Goal: Use online tool/utility: Utilize a website feature to perform a specific function

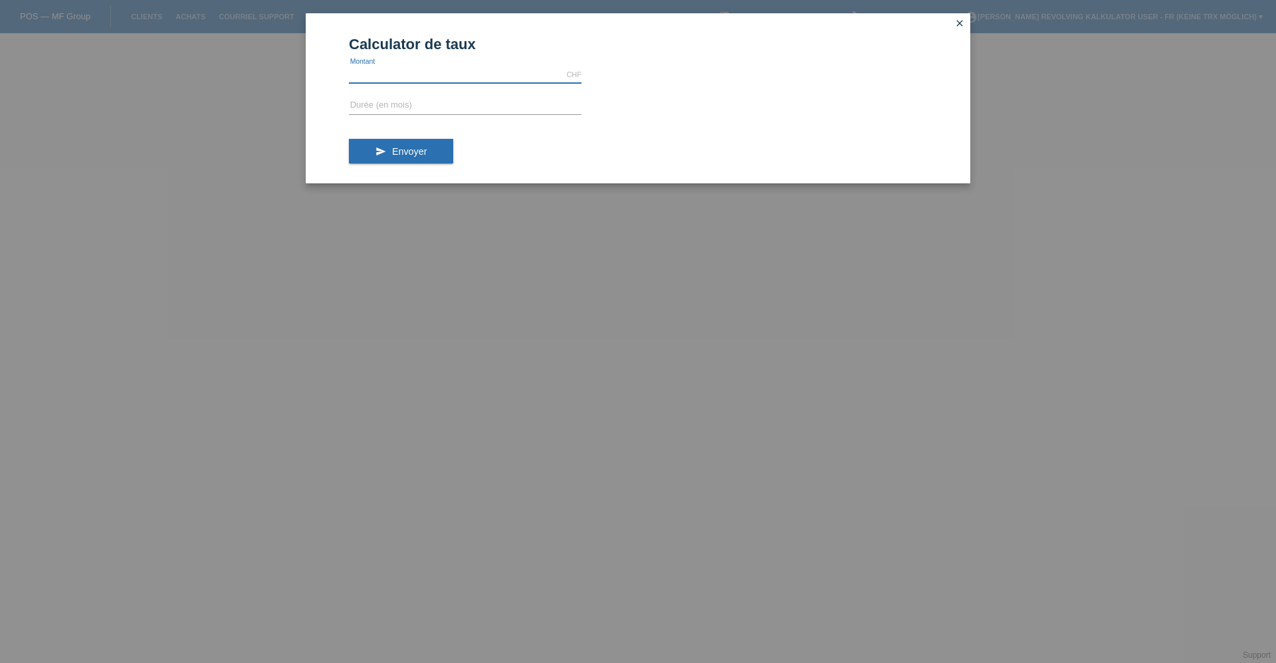
click at [569, 70] on input "text" at bounding box center [465, 74] width 233 height 17
type input "3000.00"
click at [520, 95] on form "Calculator de taux 3000.00 CHF error Montant error Durée (en mois) send Envoyer" at bounding box center [638, 109] width 578 height 147
click at [516, 110] on input "text" at bounding box center [465, 106] width 233 height 17
type input "12"
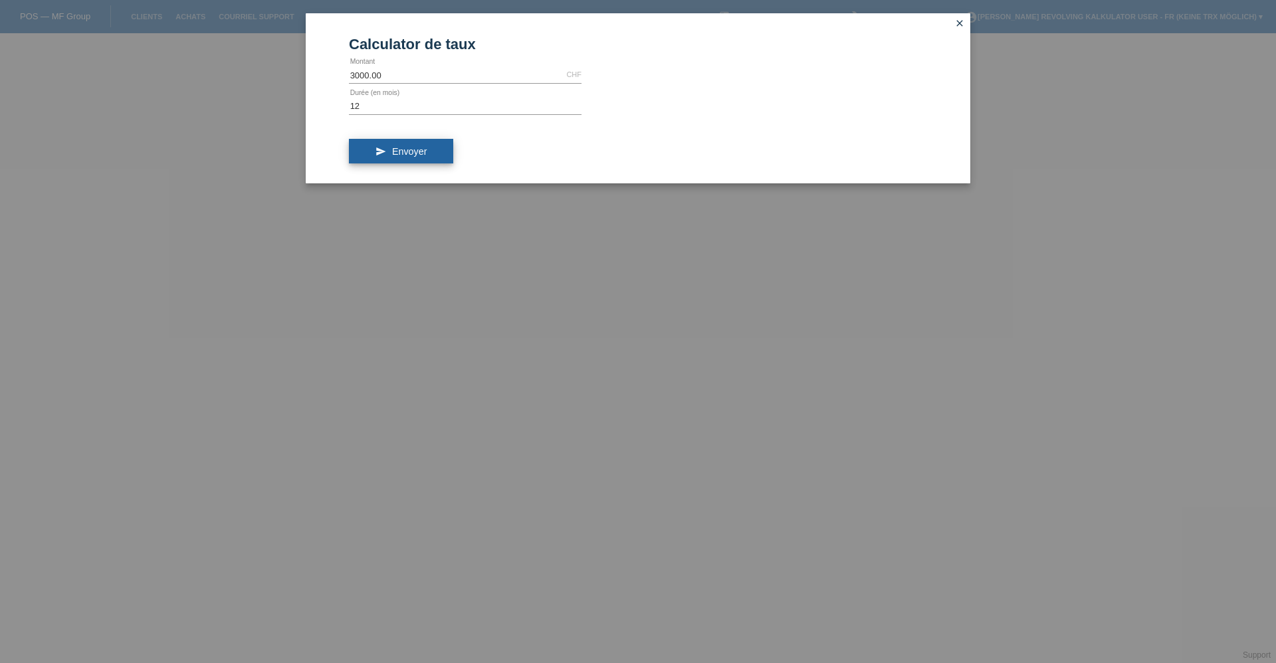
click at [422, 146] on span "Envoyer" at bounding box center [409, 151] width 35 height 11
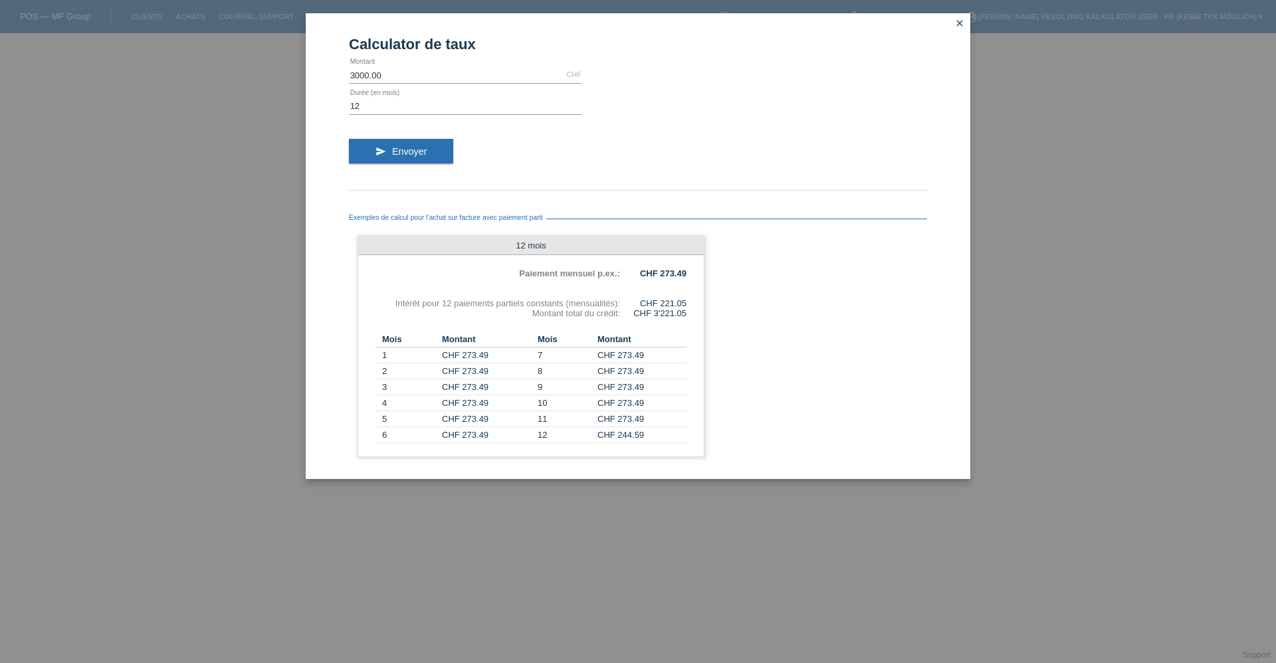
click at [961, 19] on icon "close" at bounding box center [959, 23] width 11 height 11
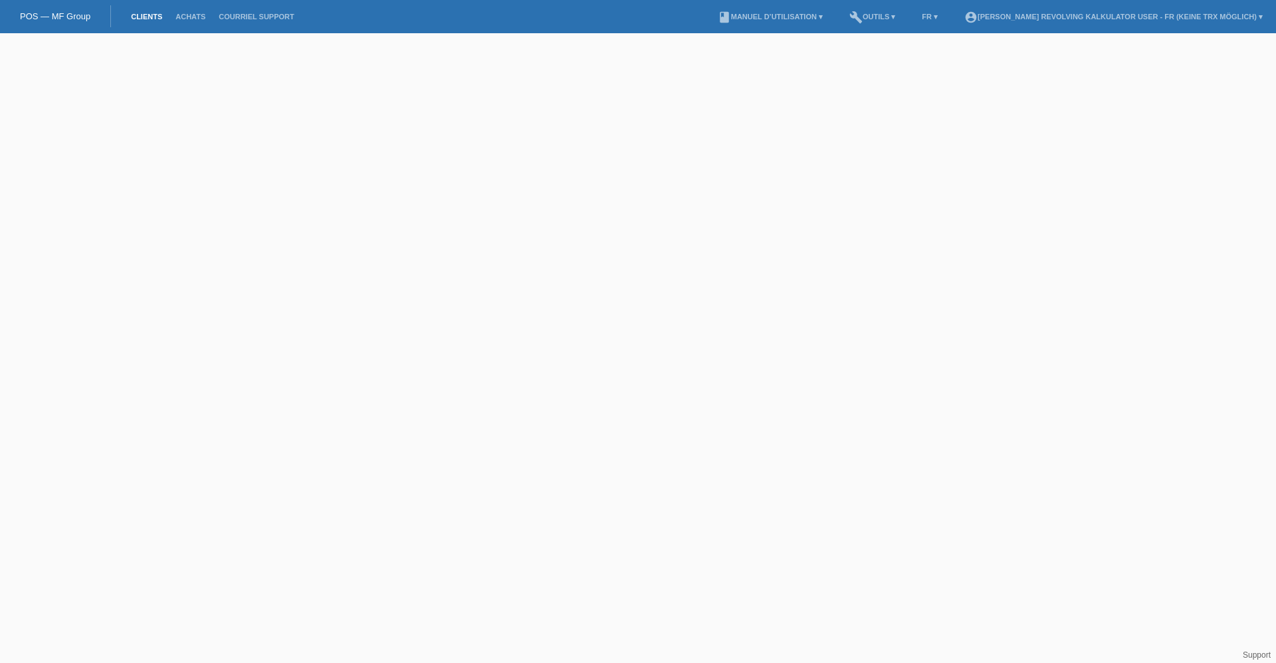
click at [147, 16] on link "Clients" at bounding box center [146, 17] width 45 height 8
click at [674, 64] on input "text" at bounding box center [638, 58] width 332 height 31
click at [160, 15] on link "Clients" at bounding box center [146, 17] width 45 height 8
type input "fersini"
click at [184, 16] on link "Achats" at bounding box center [190, 17] width 43 height 8
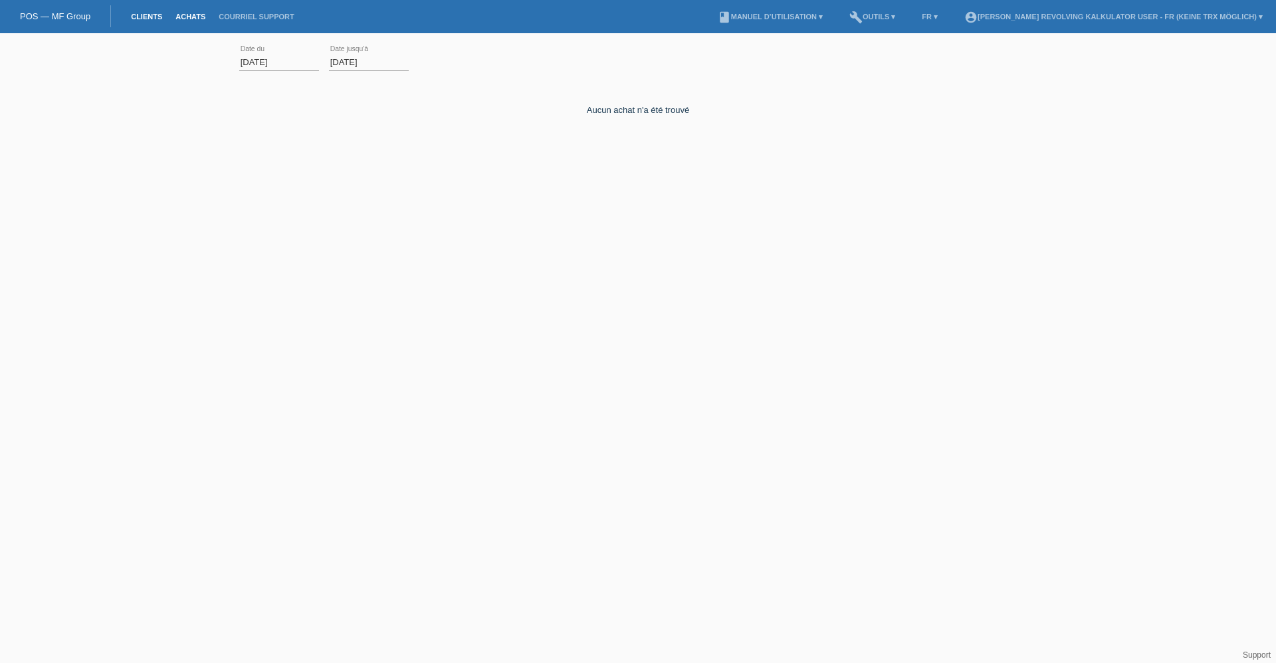
click at [149, 17] on link "Clients" at bounding box center [146, 17] width 45 height 8
click at [523, 56] on input "fersini" at bounding box center [638, 58] width 332 height 31
type input "f"
type input "Fersini"
click at [1256, 16] on link "account_circle OTTO'S Revolving Kalkulator User - FR (keine TRX möglich) ▾" at bounding box center [1113, 17] width 312 height 8
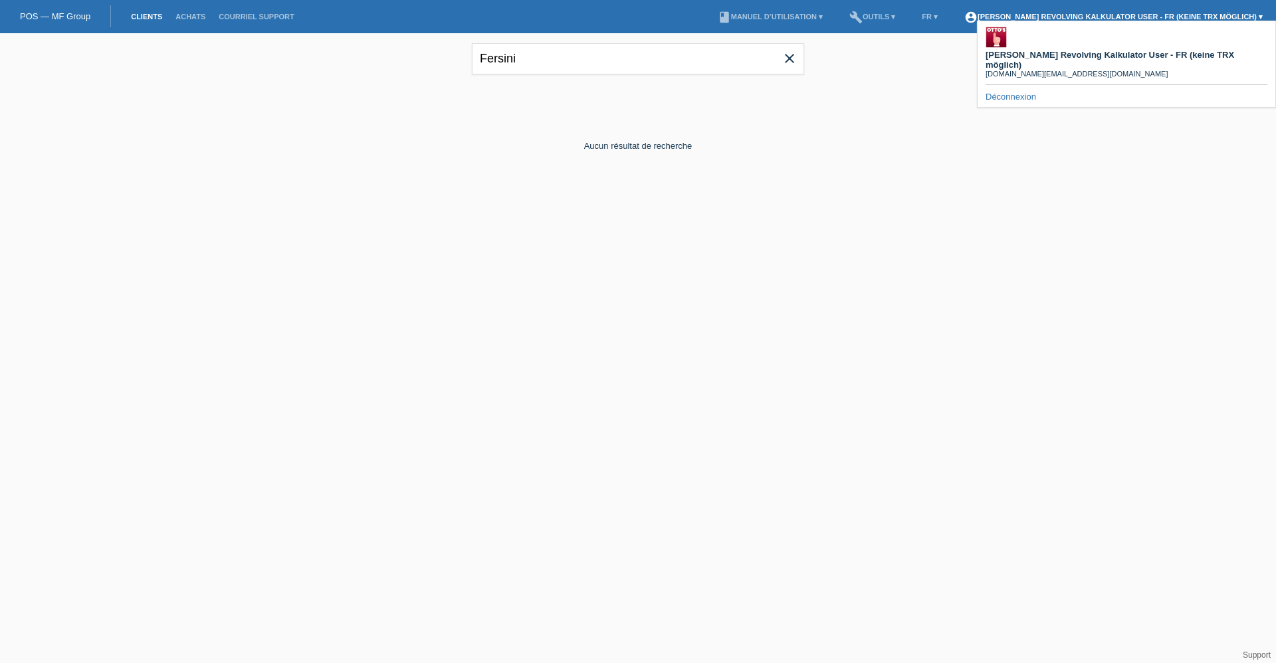
click at [1256, 16] on link "account_circle OTTO'S Revolving Kalkulator User - FR (keine TRX möglich) ▾" at bounding box center [1113, 17] width 312 height 8
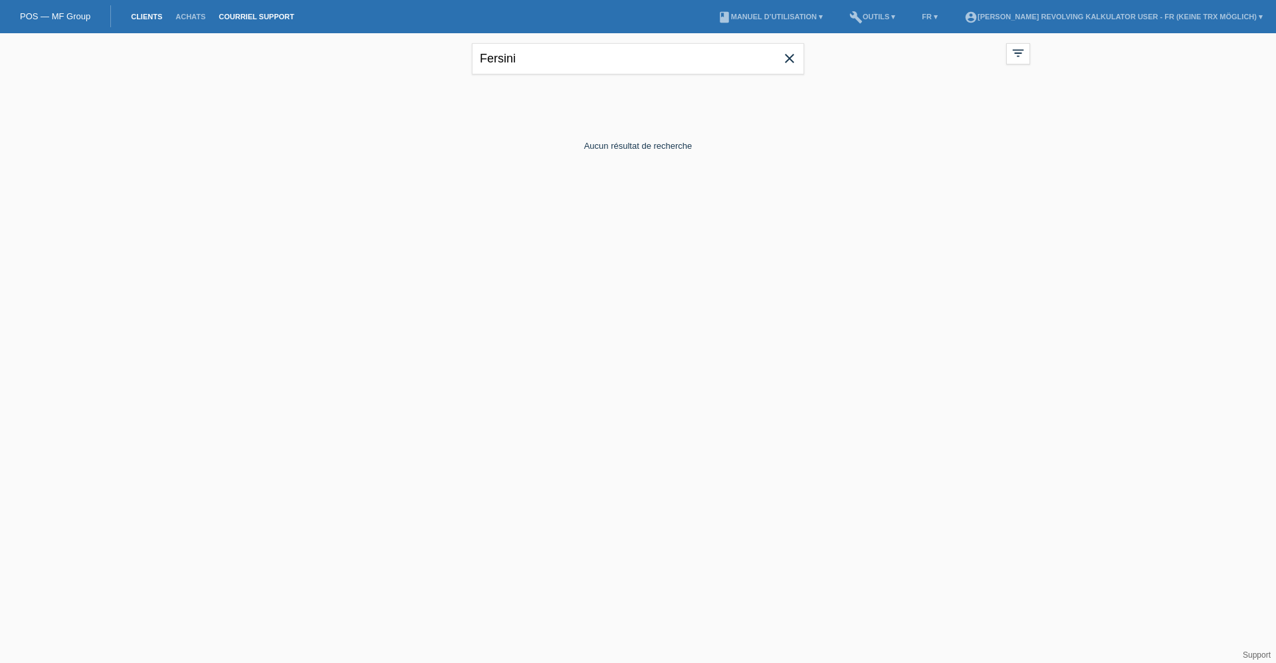
click at [289, 19] on link "Courriel Support" at bounding box center [256, 17] width 88 height 8
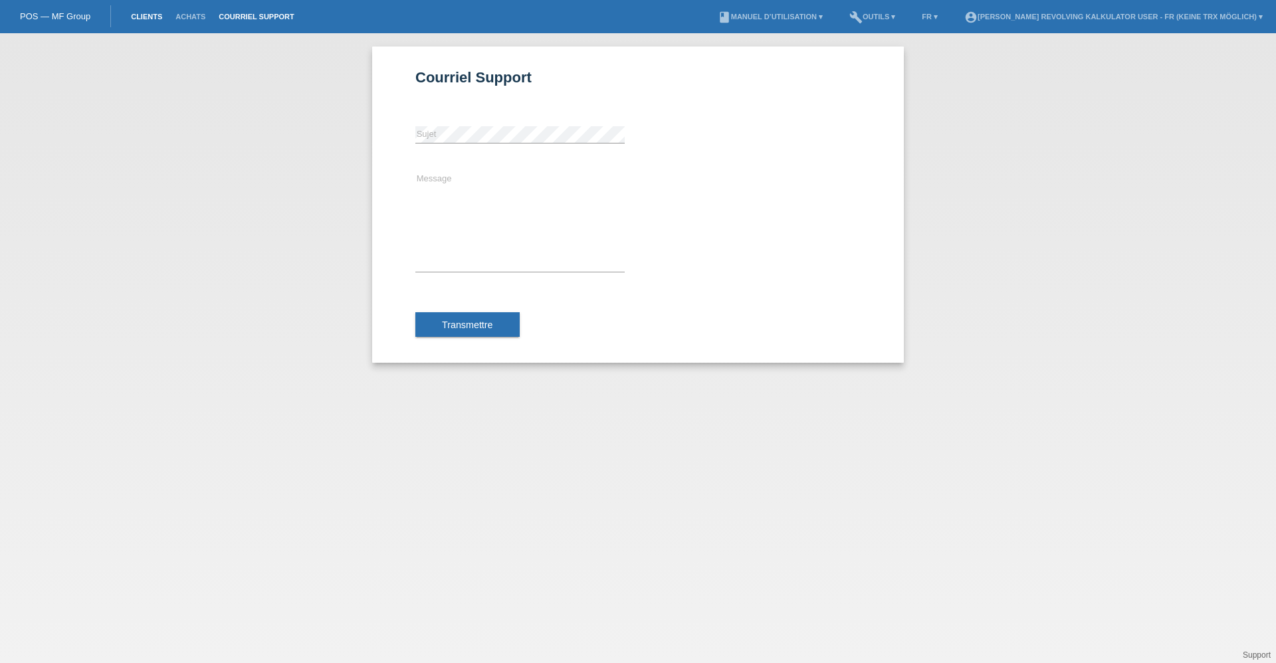
click at [140, 13] on link "Clients" at bounding box center [146, 17] width 45 height 8
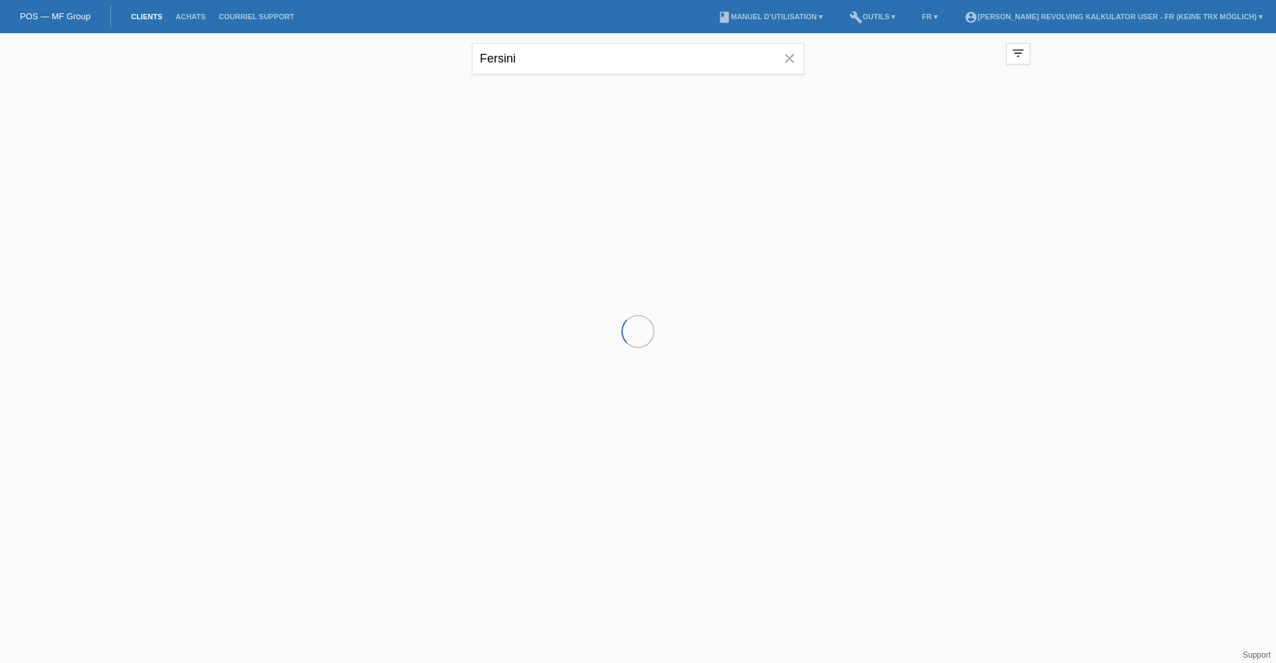
click at [47, 18] on link "POS — MF Group" at bounding box center [55, 16] width 70 height 10
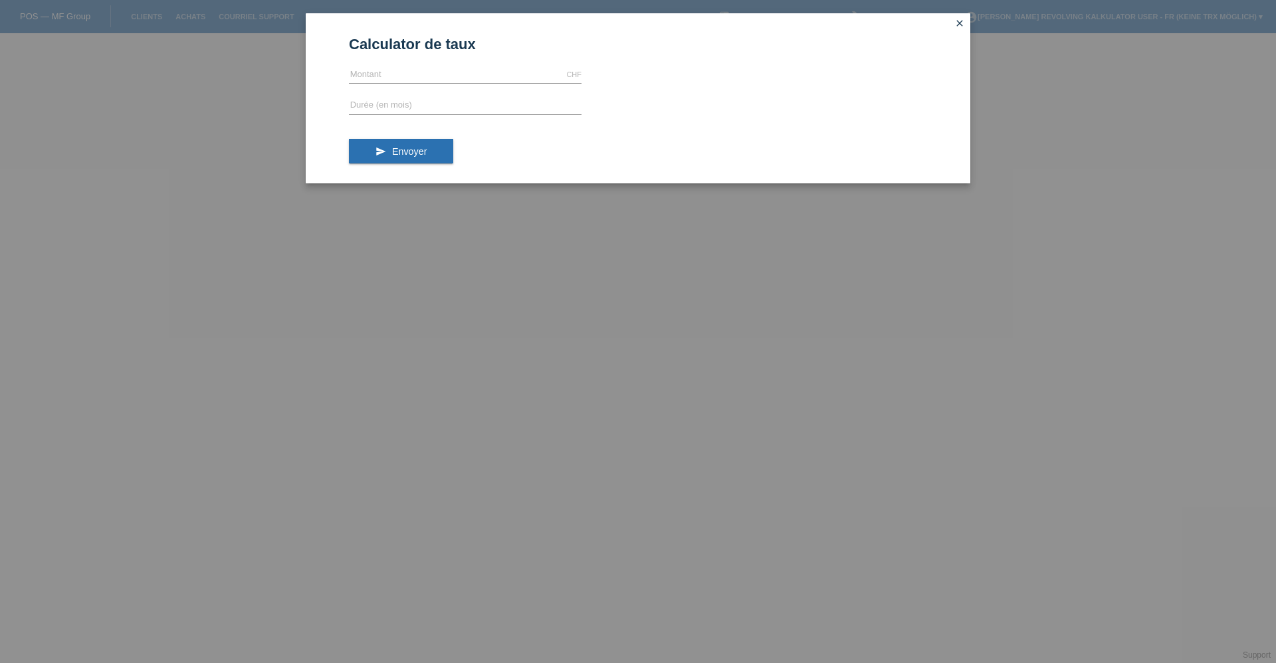
click at [961, 24] on icon "close" at bounding box center [959, 23] width 11 height 11
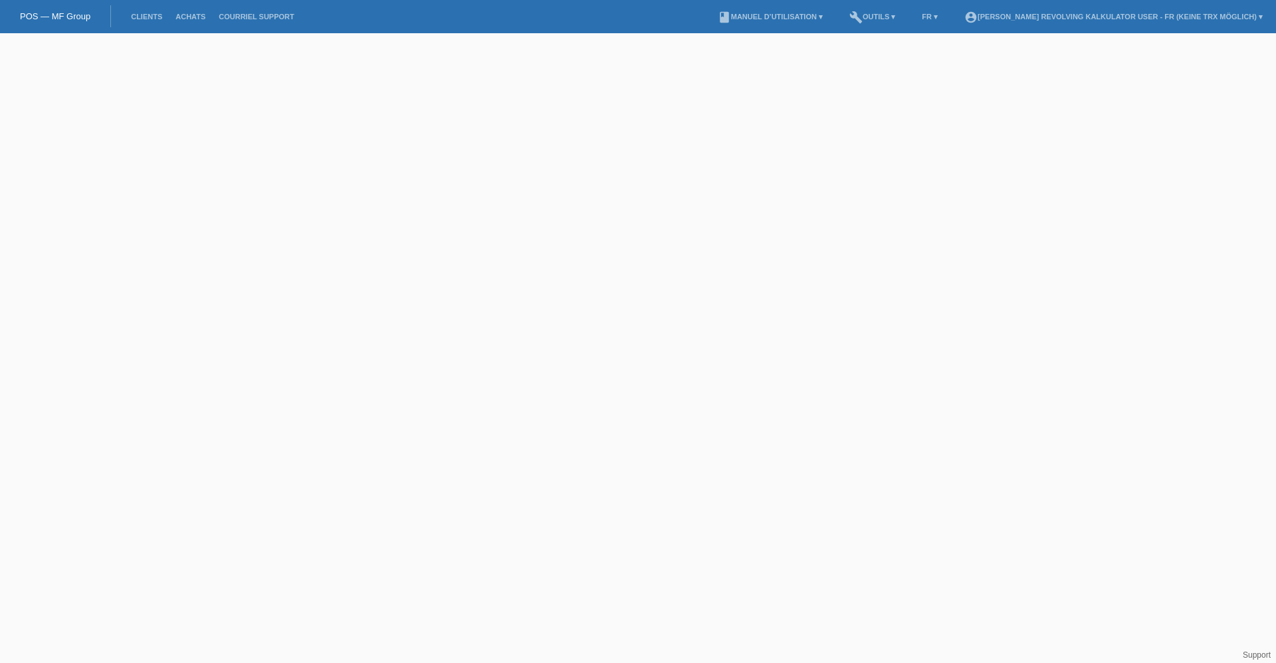
click at [47, 15] on link "POS — MF Group" at bounding box center [55, 16] width 70 height 10
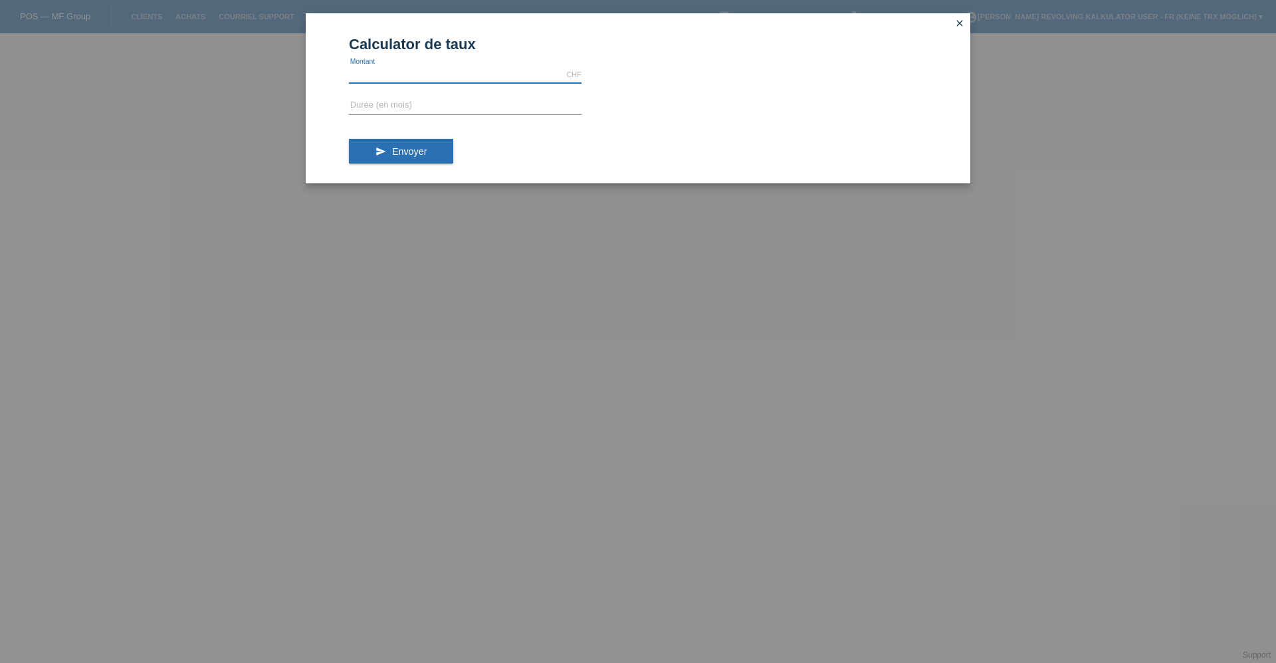
click at [407, 71] on input "text" at bounding box center [465, 74] width 233 height 17
type input "800.00"
click at [375, 157] on button "send Envoyer" at bounding box center [401, 151] width 104 height 25
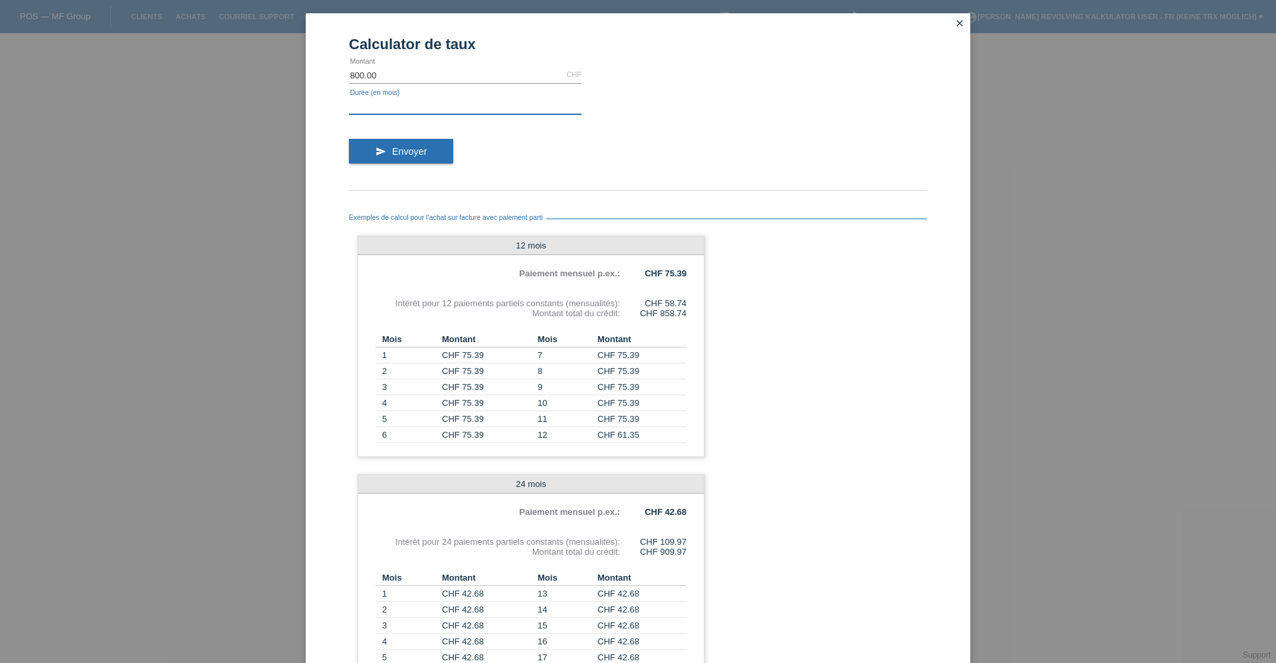
click at [436, 104] on input "text" at bounding box center [465, 106] width 233 height 17
type input "60"
click at [383, 143] on button "send Envoyer" at bounding box center [401, 151] width 104 height 25
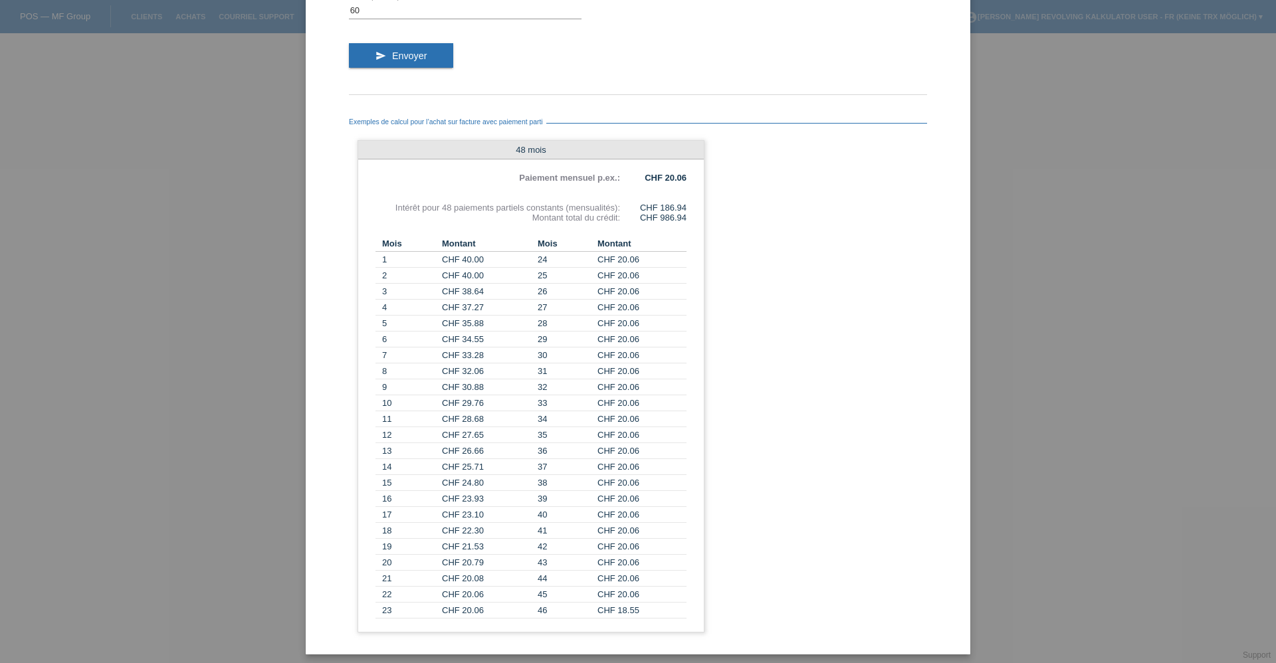
scroll to position [100, 0]
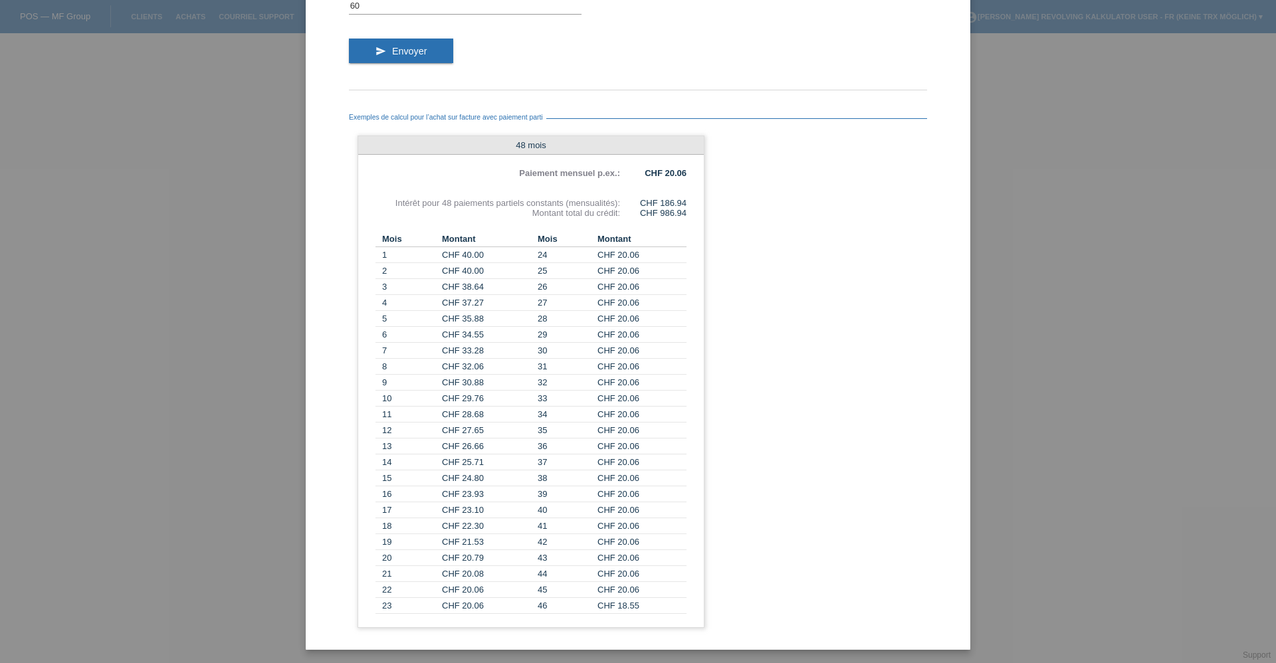
click at [1194, 88] on div "Calculator de taux 800.00 CHF error [GEOGRAPHIC_DATA] 60 error Durée (en mois) …" at bounding box center [638, 331] width 1276 height 663
